Goal: Connect with others: Connect with others

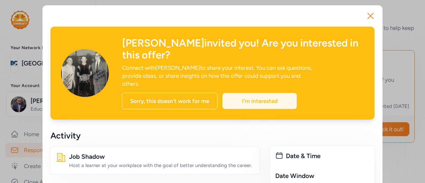
click at [259, 93] on div "I'm interested" at bounding box center [259, 101] width 74 height 16
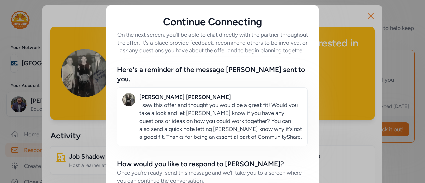
scroll to position [87, 0]
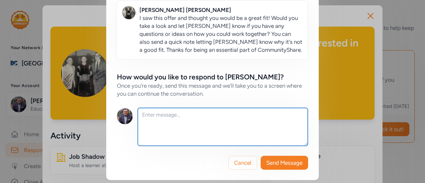
click at [196, 112] on textarea at bounding box center [223, 127] width 170 height 38
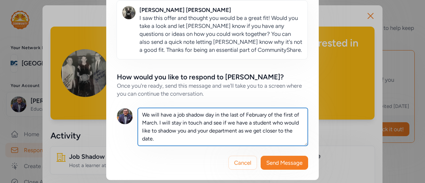
click at [155, 123] on textarea "We will have a job shadow day in the last of February of the first of March. I …" at bounding box center [223, 127] width 170 height 38
click at [178, 135] on textarea "We will have a job shadow day in the last of February of the first of [DATE]. I…" at bounding box center [223, 127] width 170 height 38
type textarea "We will have a job shadow day in the last of February of the first of [DATE]. I…"
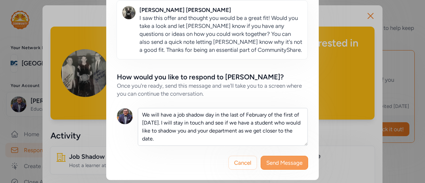
click at [284, 161] on span "Send Message" at bounding box center [284, 163] width 36 height 8
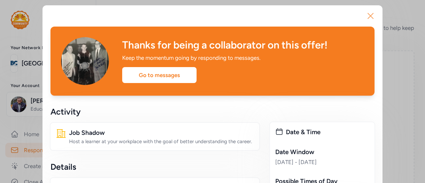
click at [368, 14] on icon "button" at bounding box center [370, 15] width 5 height 5
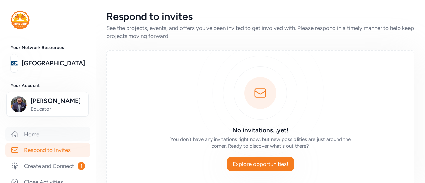
scroll to position [133, 0]
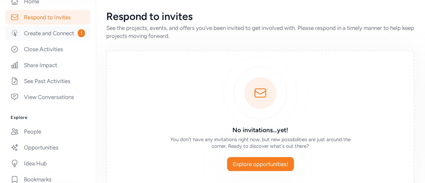
click at [40, 36] on link "Create and Connect 1" at bounding box center [47, 33] width 85 height 15
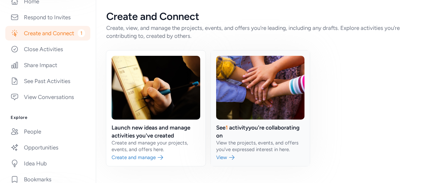
click at [223, 157] on link at bounding box center [260, 108] width 99 height 116
